Goal: Find specific page/section: Find specific page/section

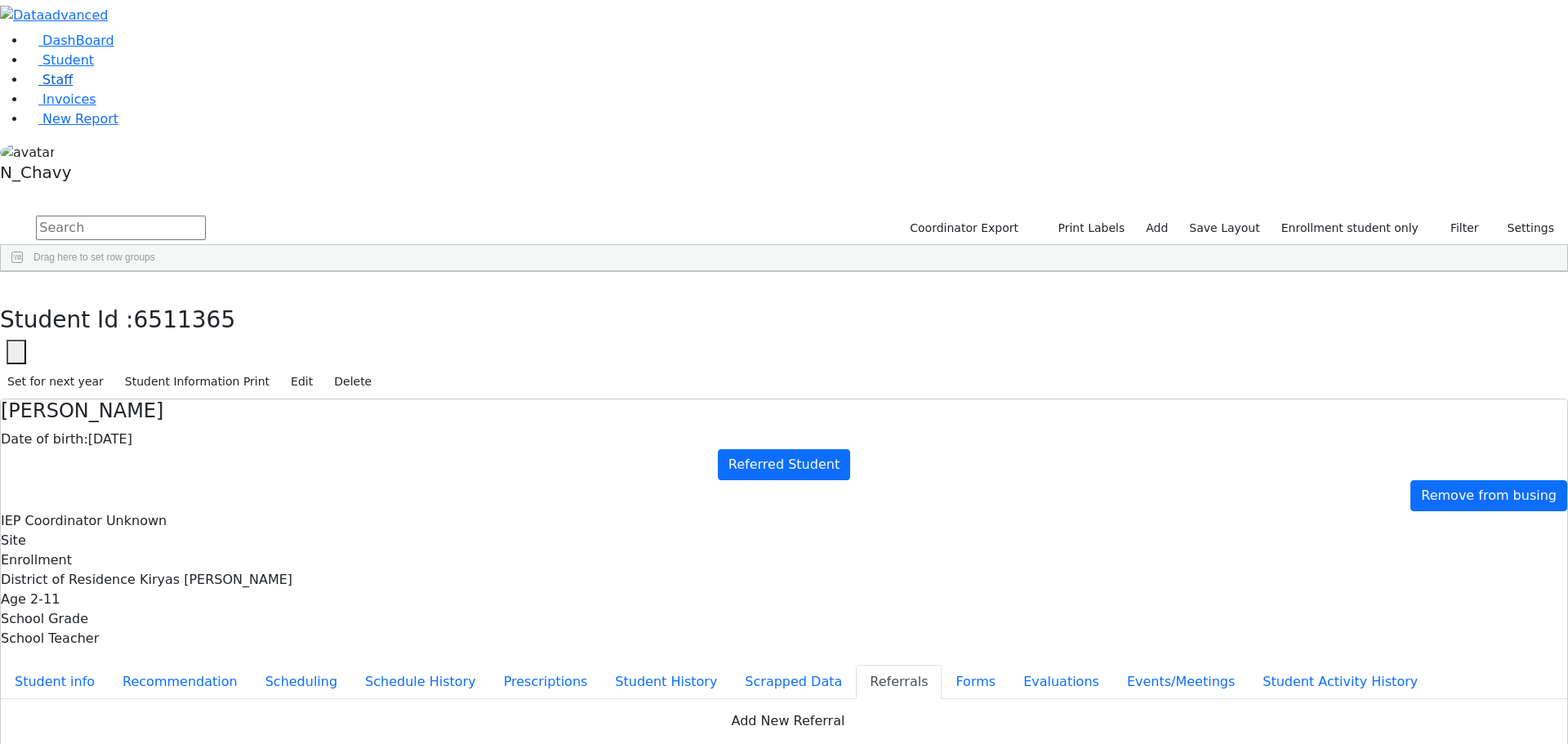
click at [59, 87] on span "Staff" at bounding box center [58, 80] width 30 height 15
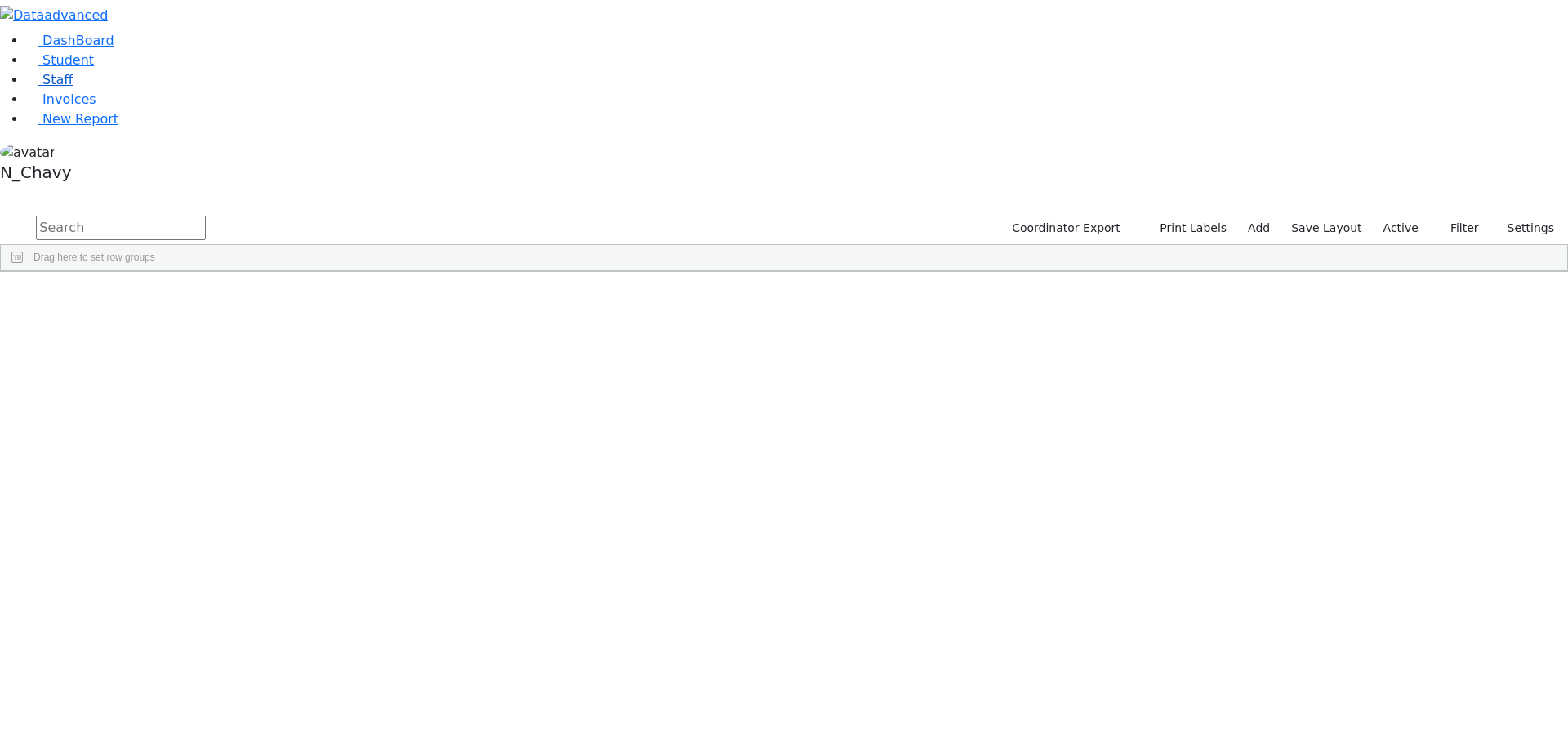
click at [73, 87] on link "Staff" at bounding box center [49, 80] width 46 height 15
click at [206, 215] on input "text" at bounding box center [120, 227] width 170 height 25
type input "brick"
click at [86, 67] on link "Student" at bounding box center [60, 60] width 67 height 15
click at [206, 215] on input "text" at bounding box center [120, 227] width 170 height 25
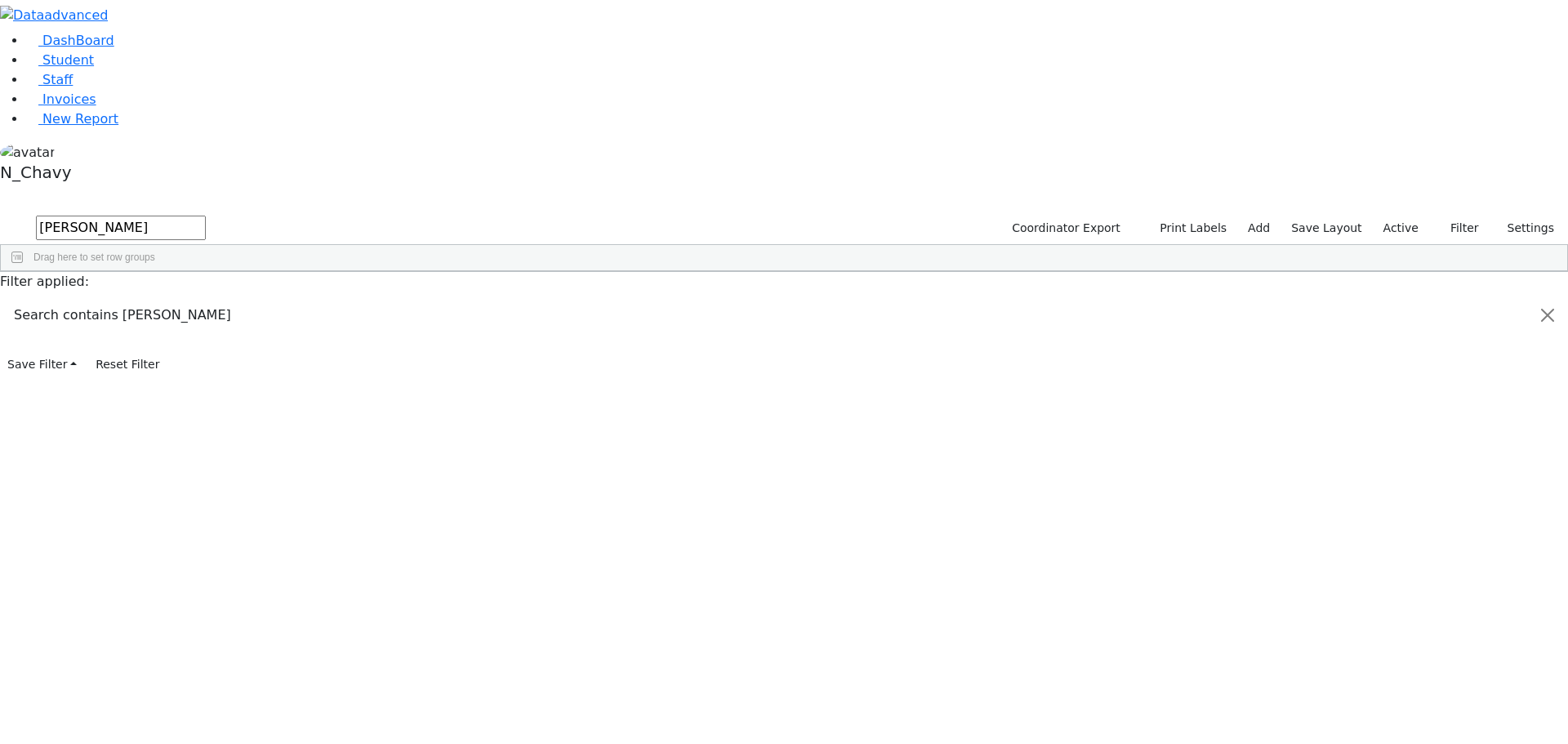
type input "hirsch"
